Goal: Find contact information: Find contact information

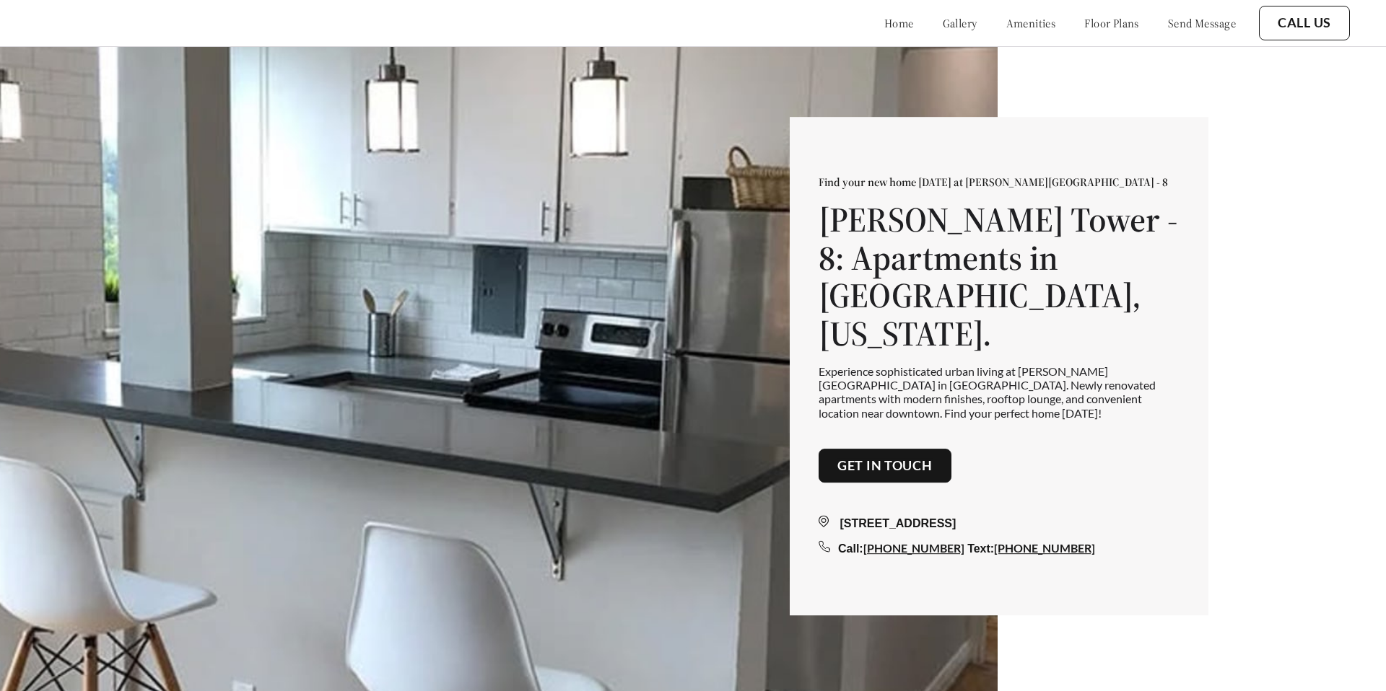
click at [884, 22] on link "home" at bounding box center [899, 23] width 30 height 14
click at [942, 25] on link "gallery" at bounding box center [959, 23] width 35 height 14
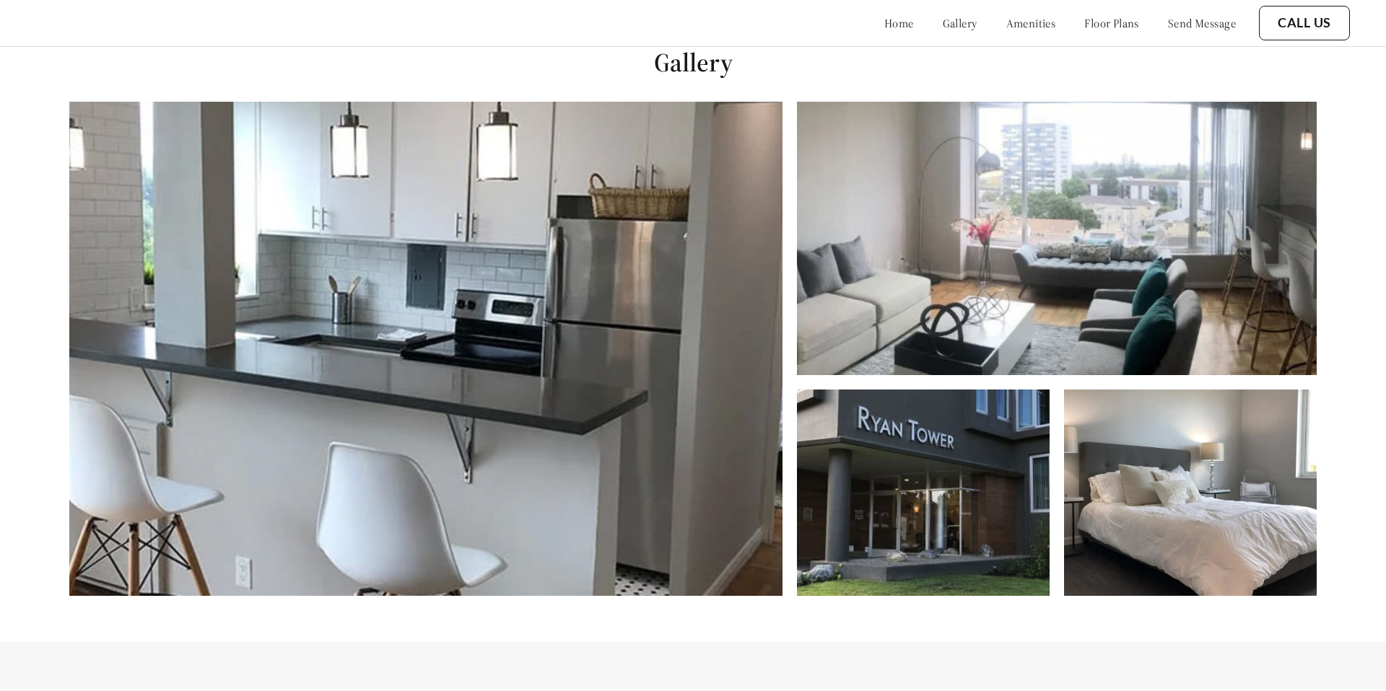
click at [1006, 18] on link "amenities" at bounding box center [1031, 23] width 50 height 14
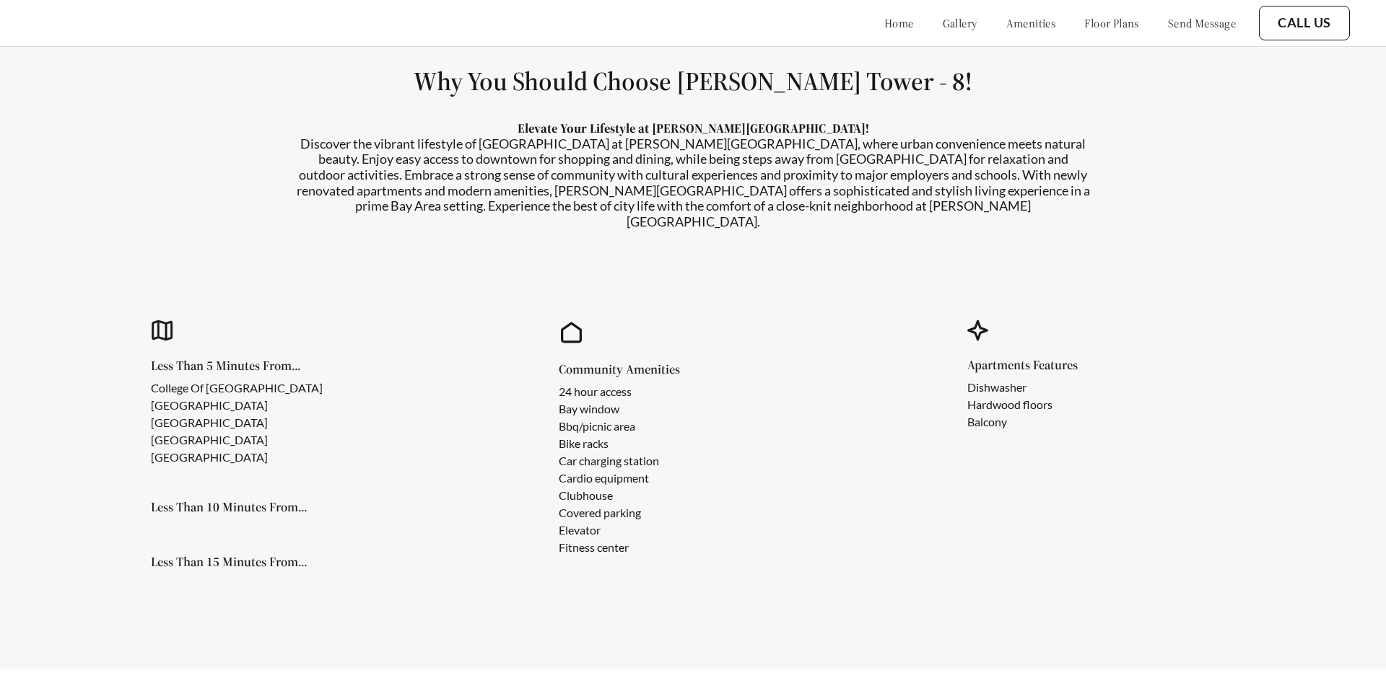
click at [1098, 10] on div "home gallery amenities floor plans send message" at bounding box center [1045, 23] width 380 height 39
click at [1084, 28] on link "floor plans" at bounding box center [1111, 23] width 55 height 14
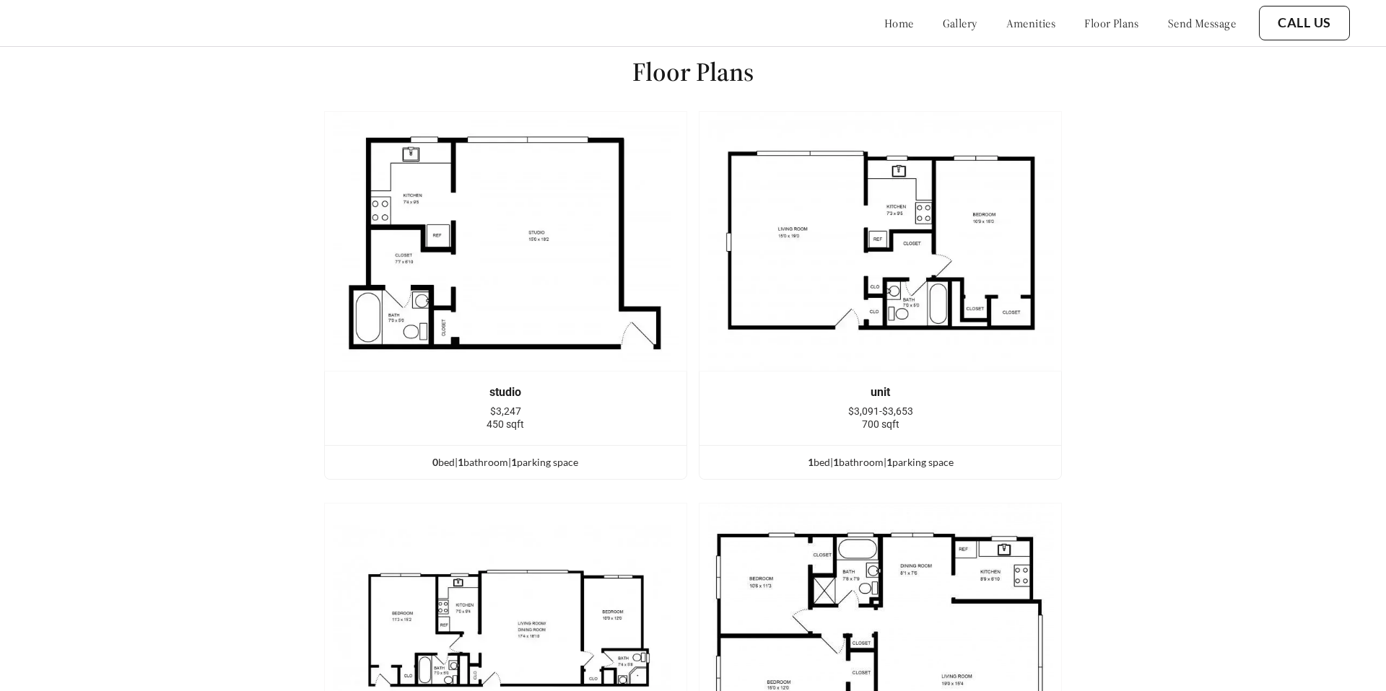
click at [1168, 26] on link "send message" at bounding box center [1202, 23] width 68 height 14
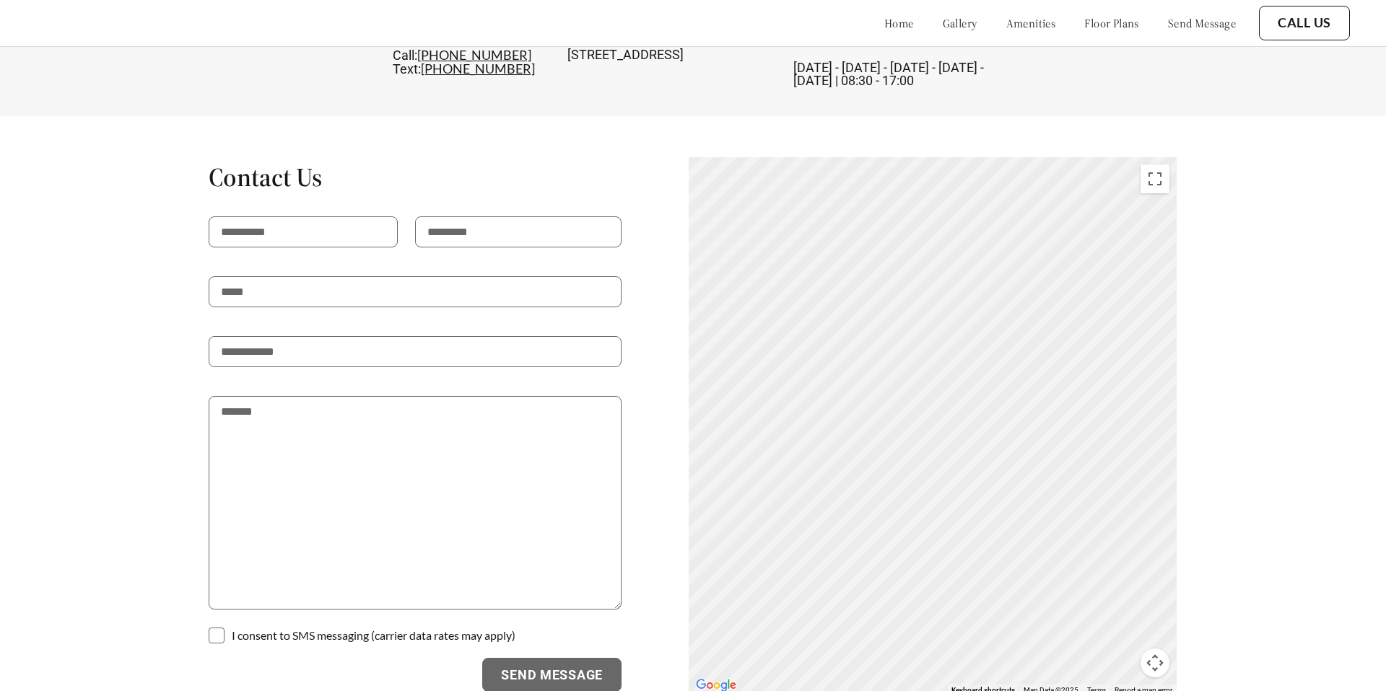
scroll to position [3302, 0]
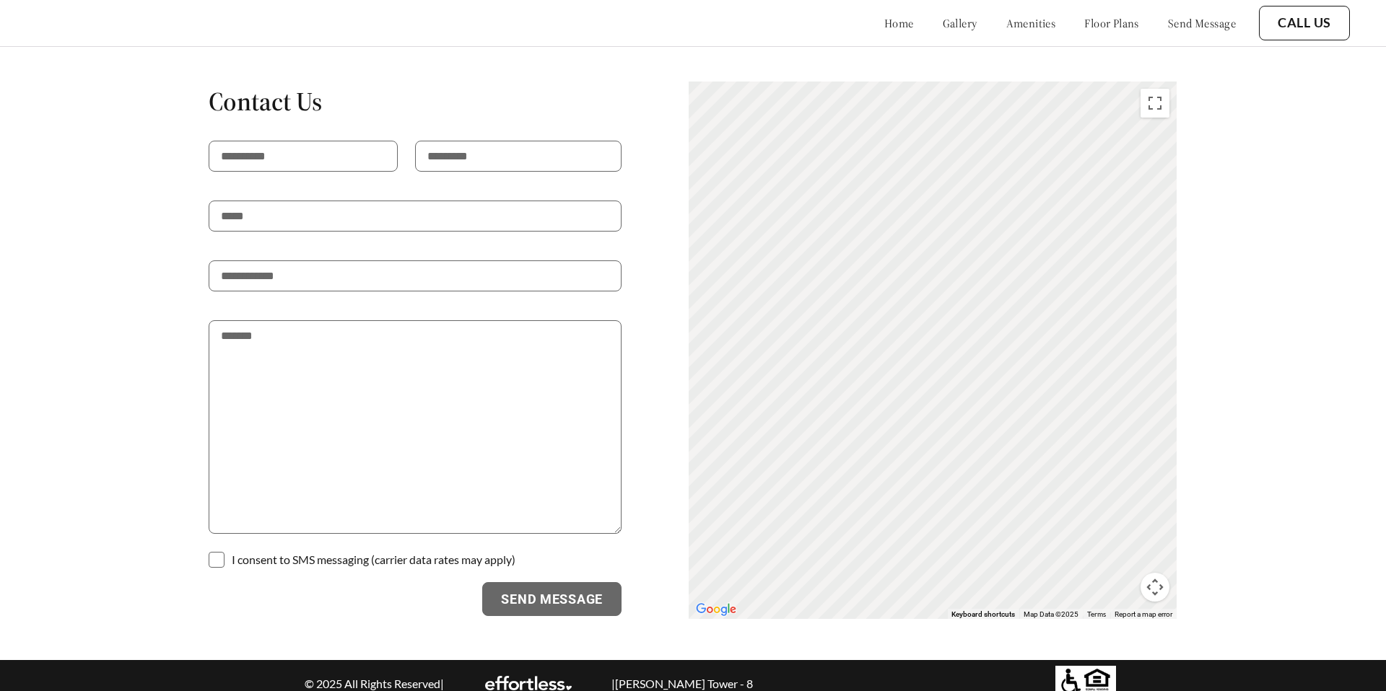
click at [1296, 31] on button "Call Us" at bounding box center [1303, 23] width 91 height 35
click at [1292, 25] on link "Call Us" at bounding box center [1303, 23] width 53 height 16
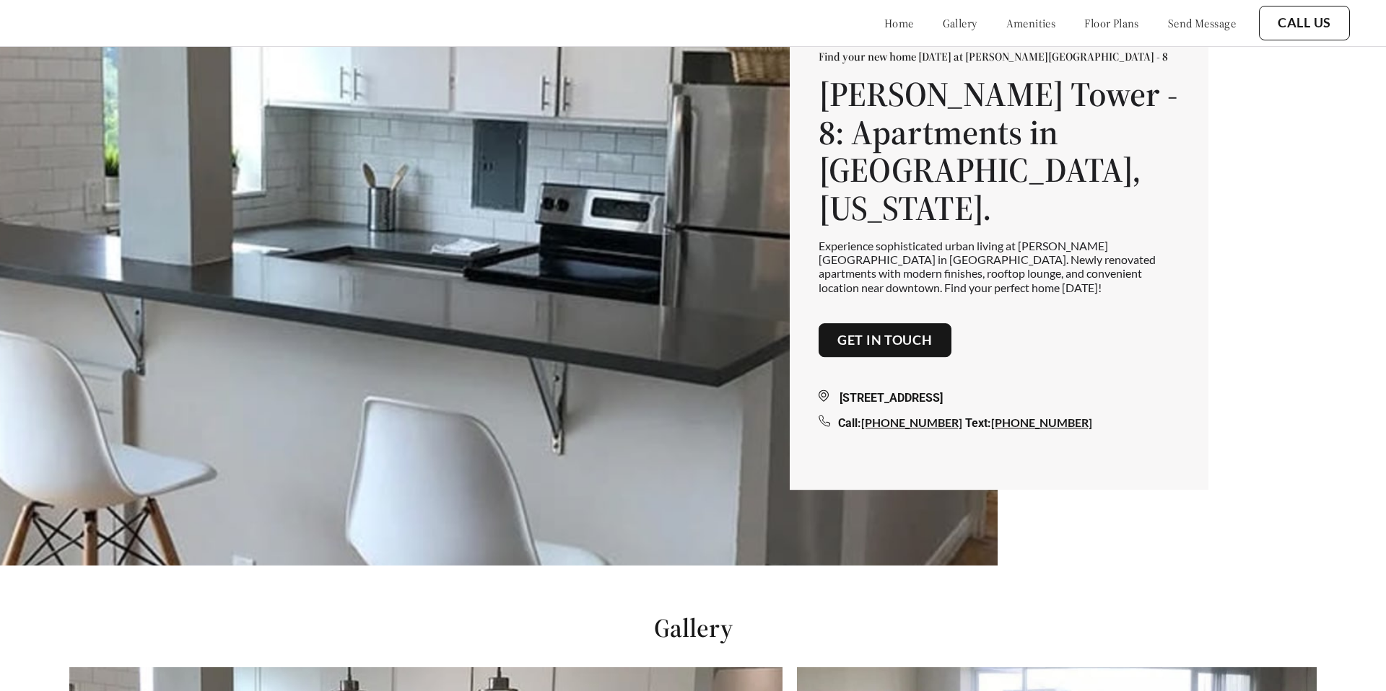
scroll to position [0, 0]
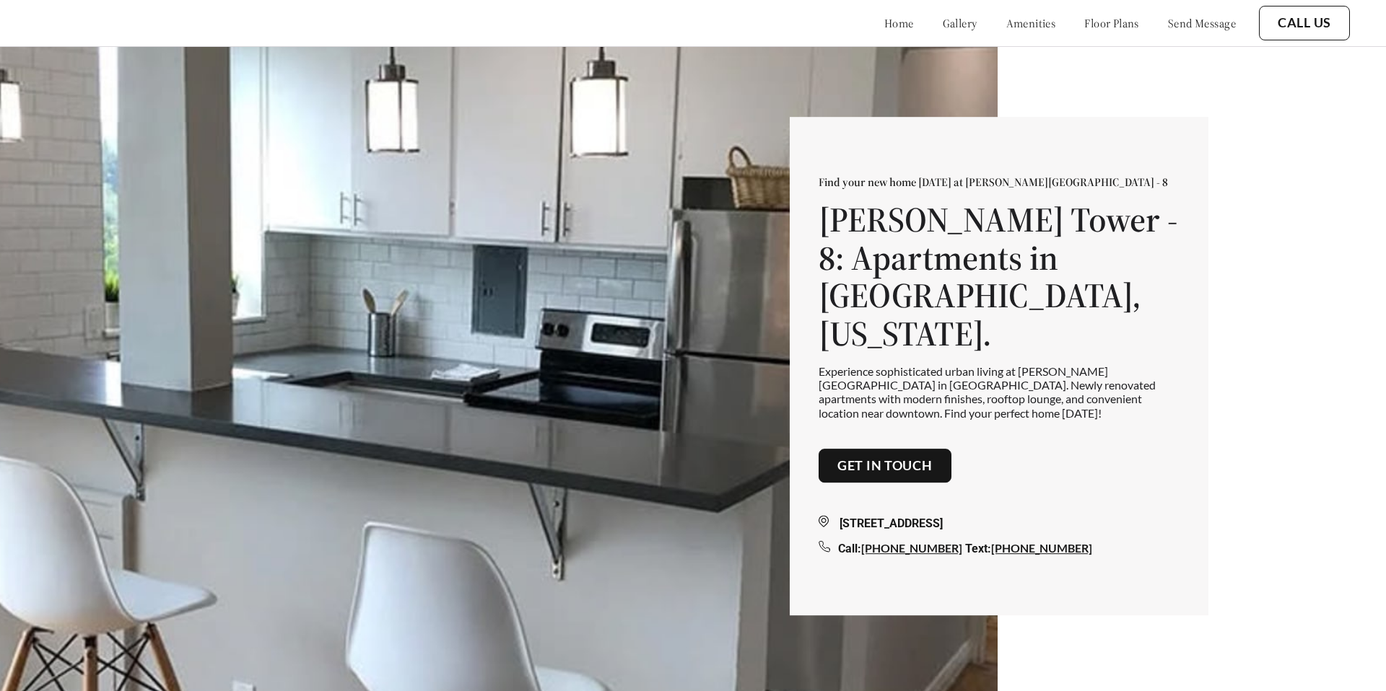
click at [888, 458] on link "Get in touch" at bounding box center [884, 466] width 95 height 16
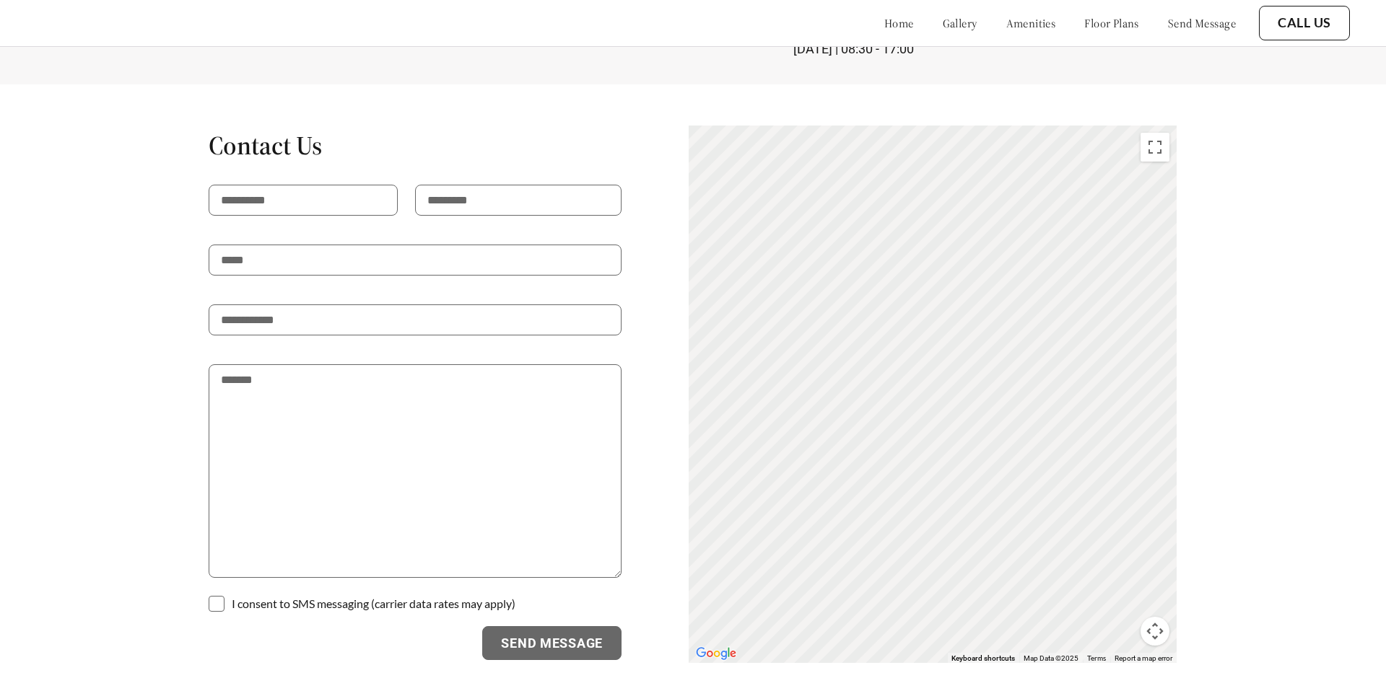
scroll to position [3302, 0]
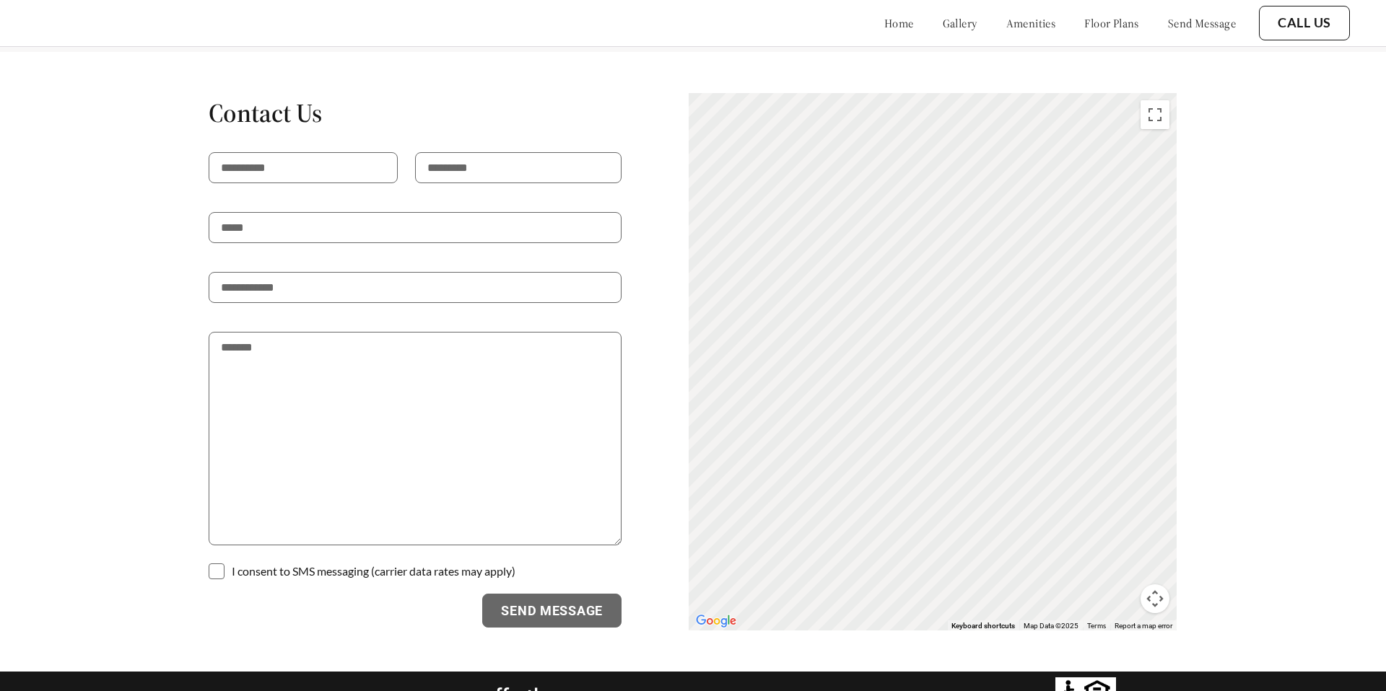
scroll to position [3302, 0]
